Goal: Obtain resource: Obtain resource

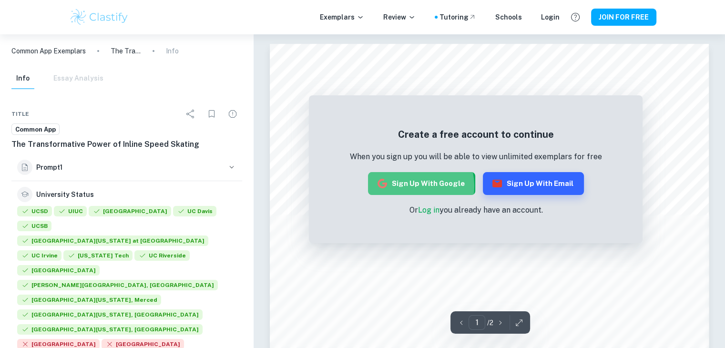
click at [413, 186] on button "Sign up with Google" at bounding box center [421, 183] width 107 height 23
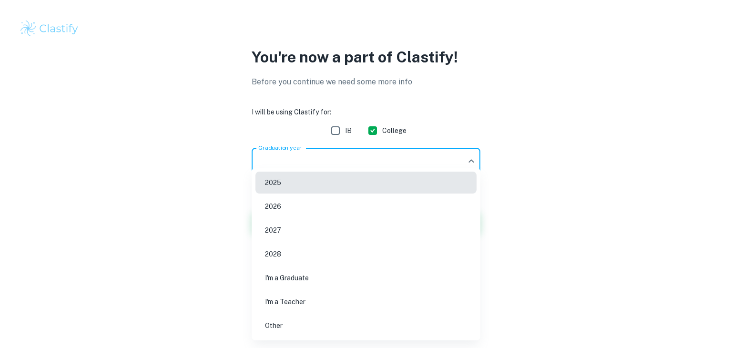
click at [421, 159] on body "We value your privacy We use cookies to enhance your browsing experience, serve…" at bounding box center [366, 174] width 732 height 348
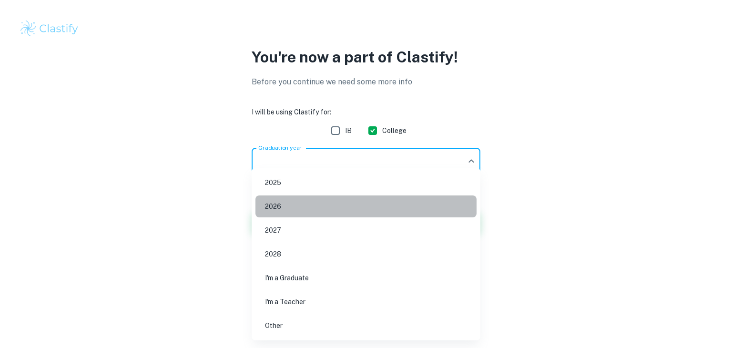
click at [384, 208] on li "2026" at bounding box center [365, 206] width 221 height 22
type input "2026"
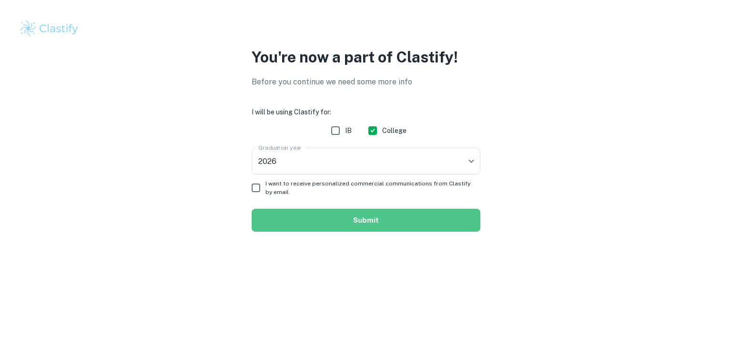
click at [376, 227] on button "Submit" at bounding box center [366, 220] width 229 height 23
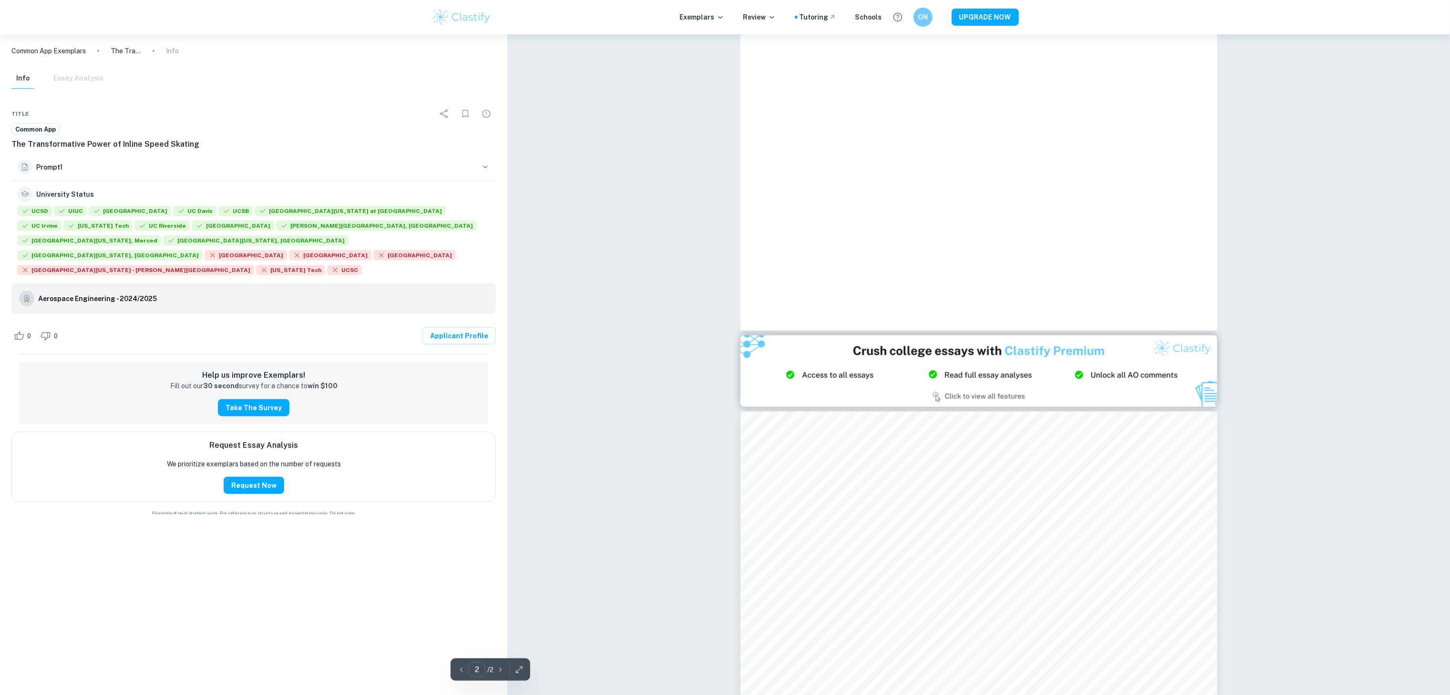
scroll to position [567, 0]
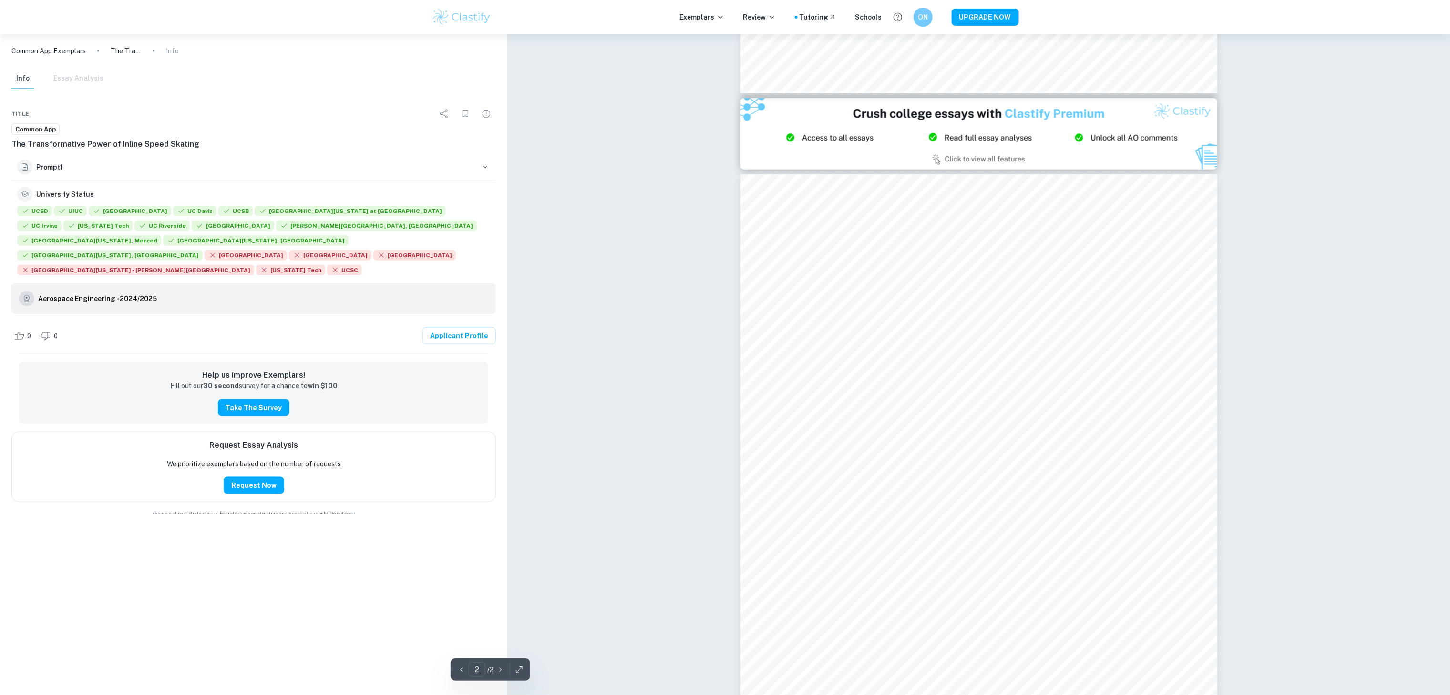
type input "1"
